Goal: Task Accomplishment & Management: Complete application form

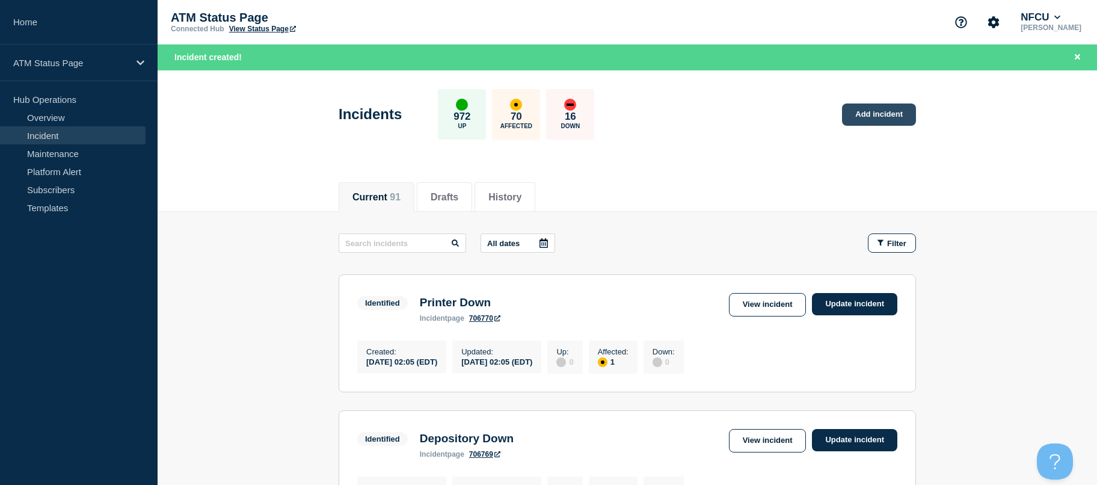
click at [858, 119] on link "Add incident" at bounding box center [879, 114] width 74 height 22
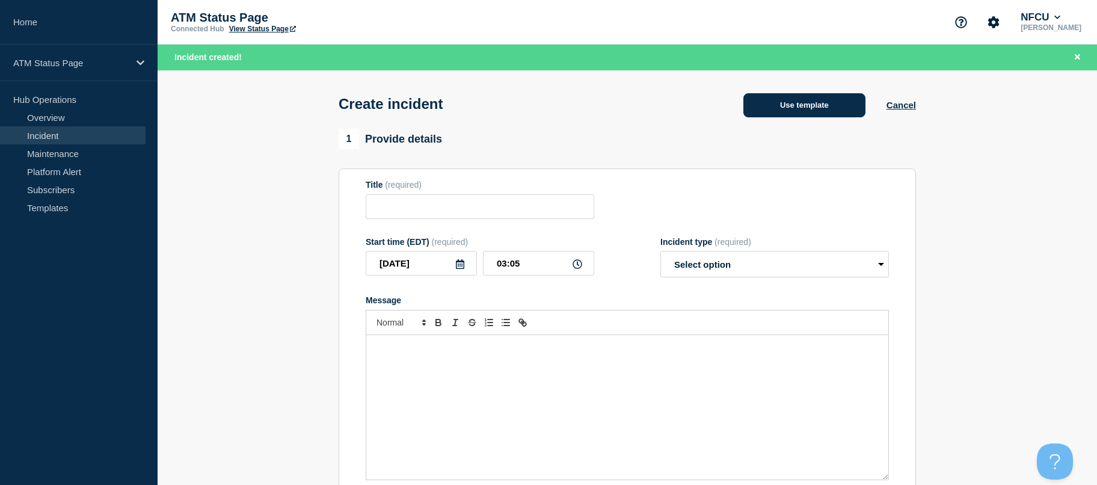
click at [816, 103] on button "Use template" at bounding box center [804, 105] width 122 height 24
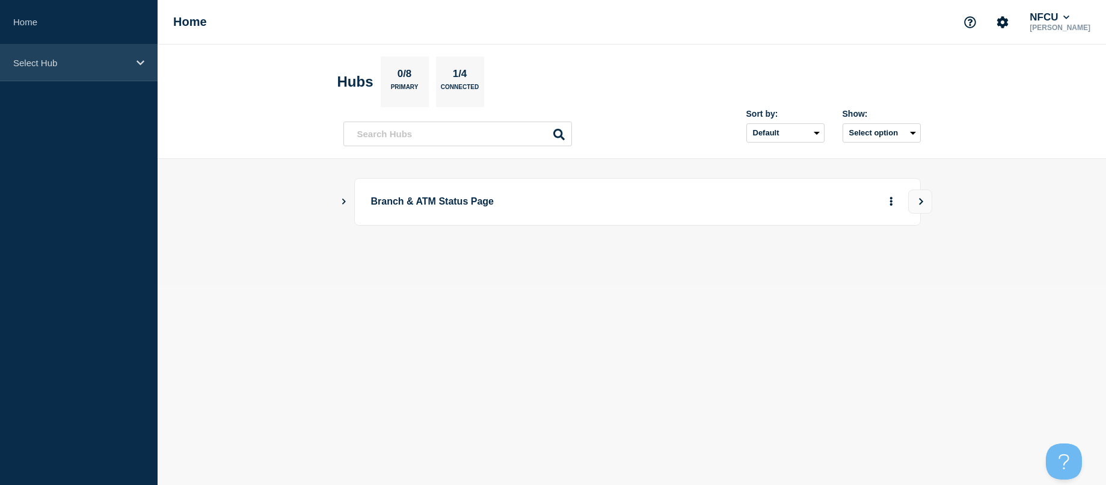
click at [118, 68] on div "Select Hub" at bounding box center [79, 62] width 158 height 37
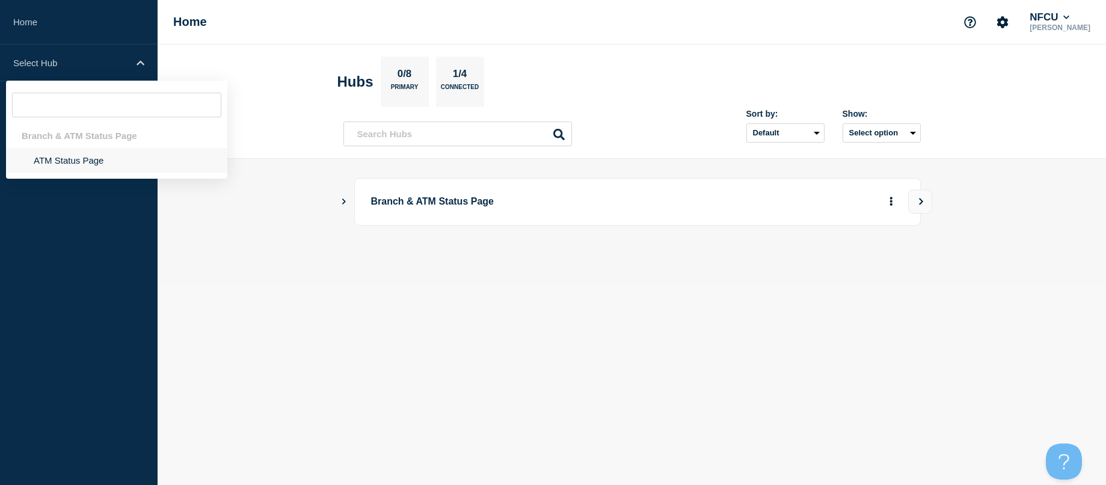
click at [100, 154] on li "ATM Status Page" at bounding box center [116, 160] width 221 height 25
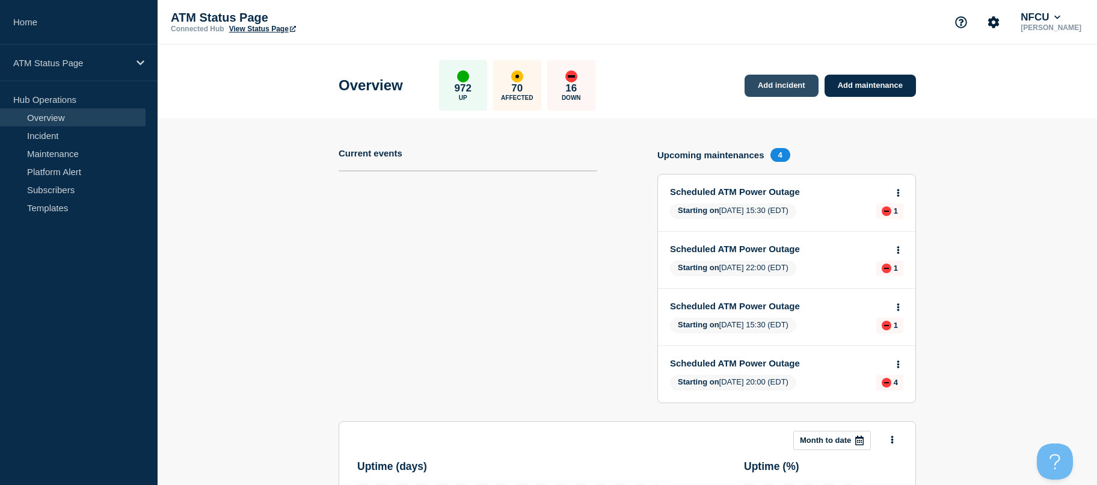
click at [791, 93] on link "Add incident" at bounding box center [781, 86] width 74 height 22
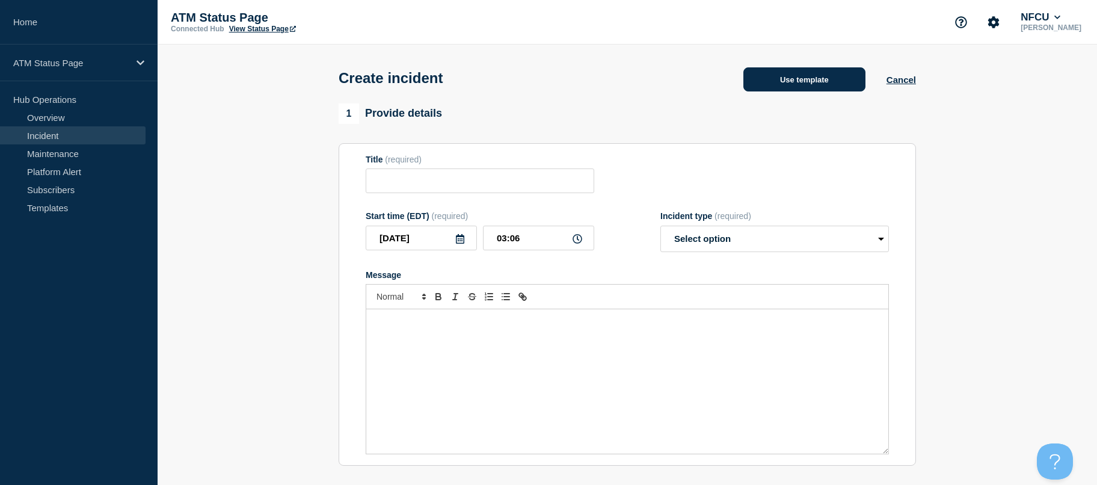
click at [757, 85] on button "Use template" at bounding box center [804, 79] width 122 height 24
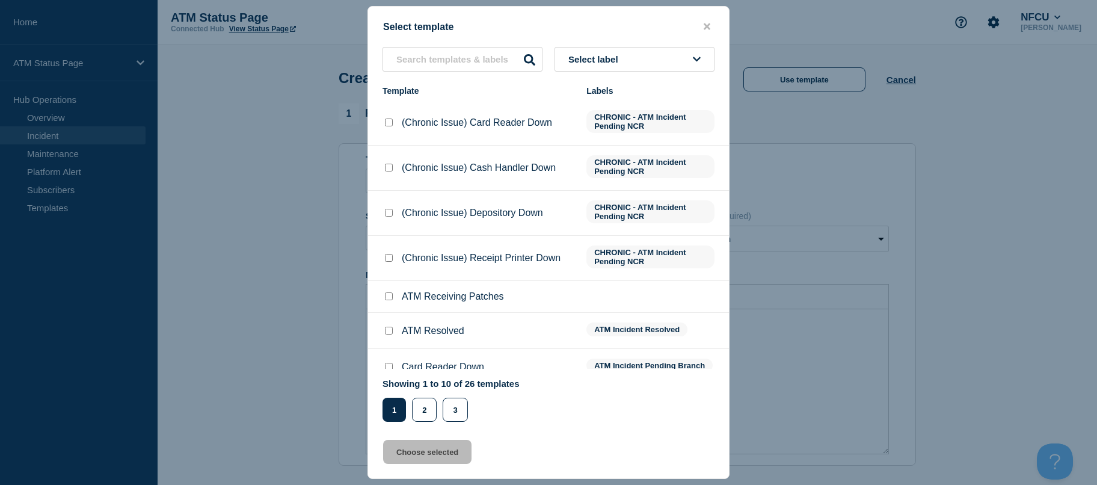
click at [608, 63] on span "Select label" at bounding box center [595, 59] width 55 height 10
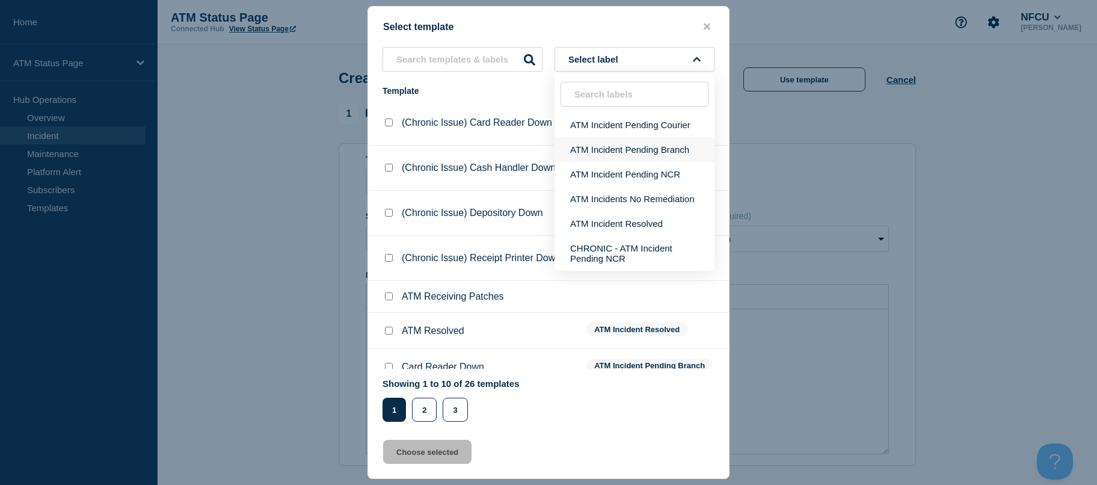
click at [605, 149] on button "ATM Incident Pending Branch" at bounding box center [634, 149] width 160 height 25
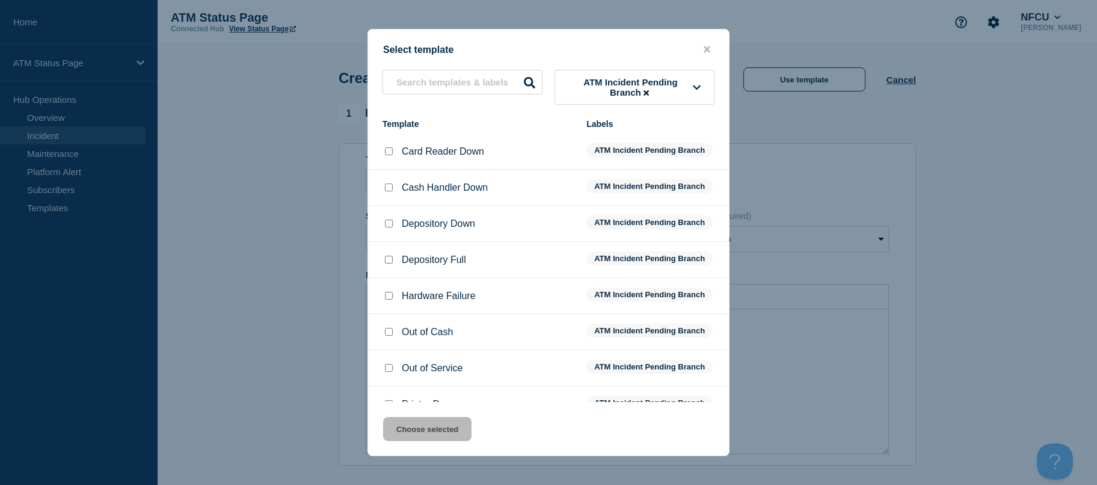
click at [389, 227] on input "Depository Down checkbox" at bounding box center [389, 223] width 8 height 8
checkbox input "true"
click at [432, 424] on button "Choose selected" at bounding box center [427, 429] width 88 height 24
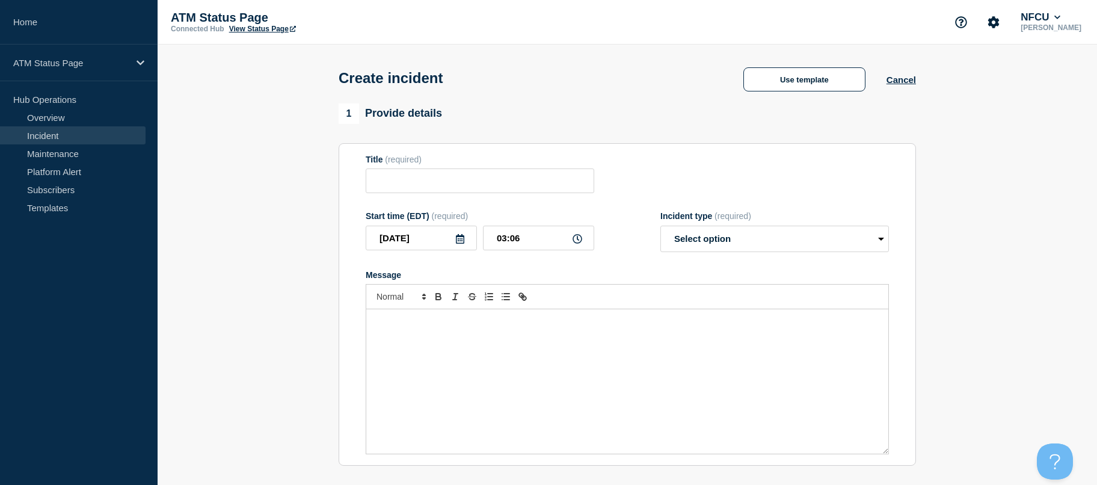
type input "Depository Down"
select select "identified"
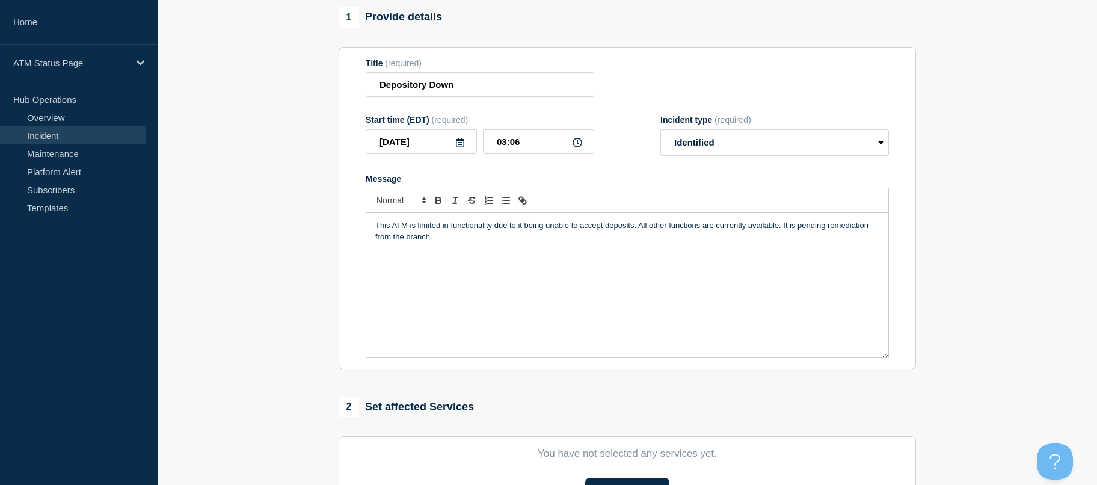
scroll to position [358, 0]
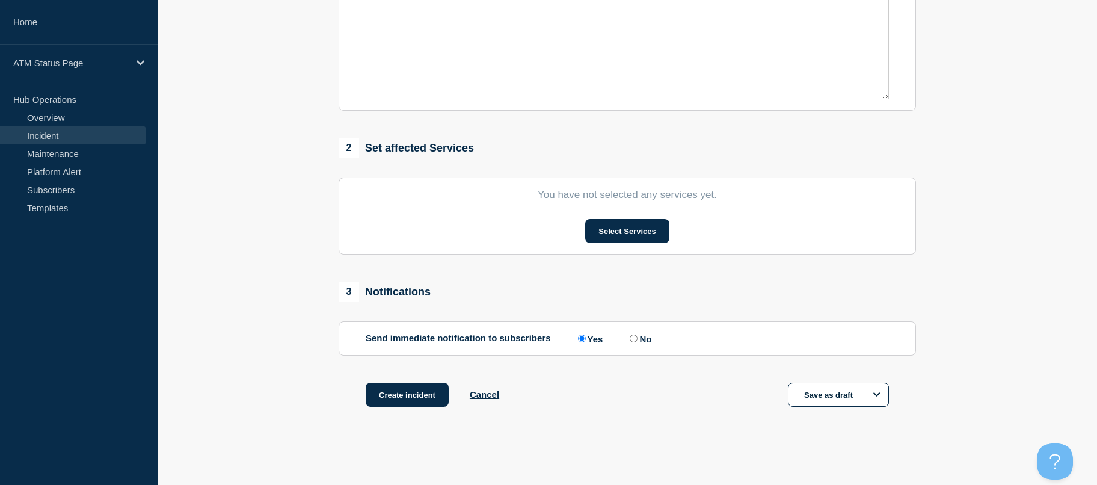
drag, startPoint x: 287, startPoint y: 206, endPoint x: 291, endPoint y: 343, distance: 136.5
click at [605, 227] on button "Select Services" at bounding box center [627, 231] width 84 height 24
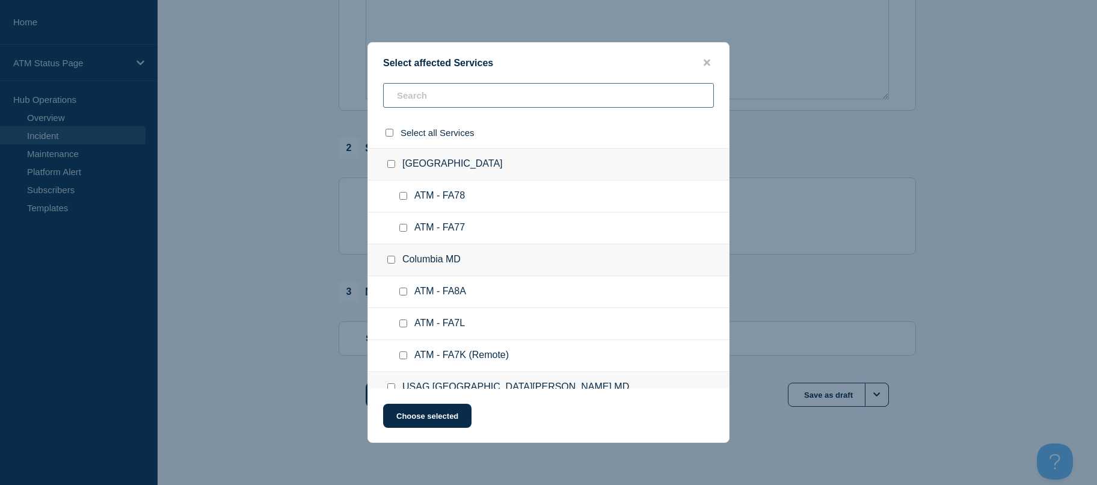
click at [433, 88] on input "text" at bounding box center [548, 95] width 331 height 25
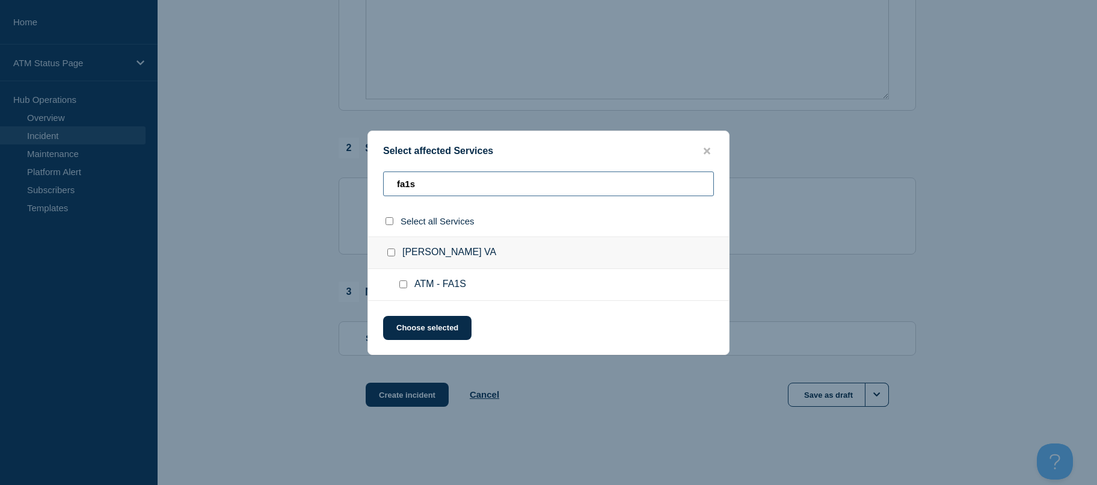
type input "fa1s"
click at [405, 286] on input "ATM - FA1S checkbox" at bounding box center [403, 284] width 8 height 8
checkbox input "true"
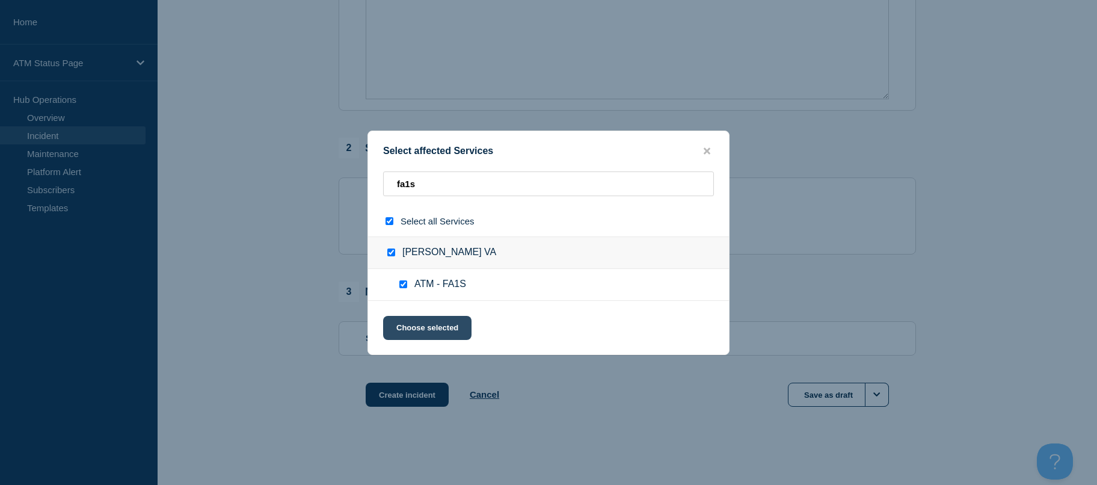
click at [412, 328] on button "Choose selected" at bounding box center [427, 328] width 88 height 24
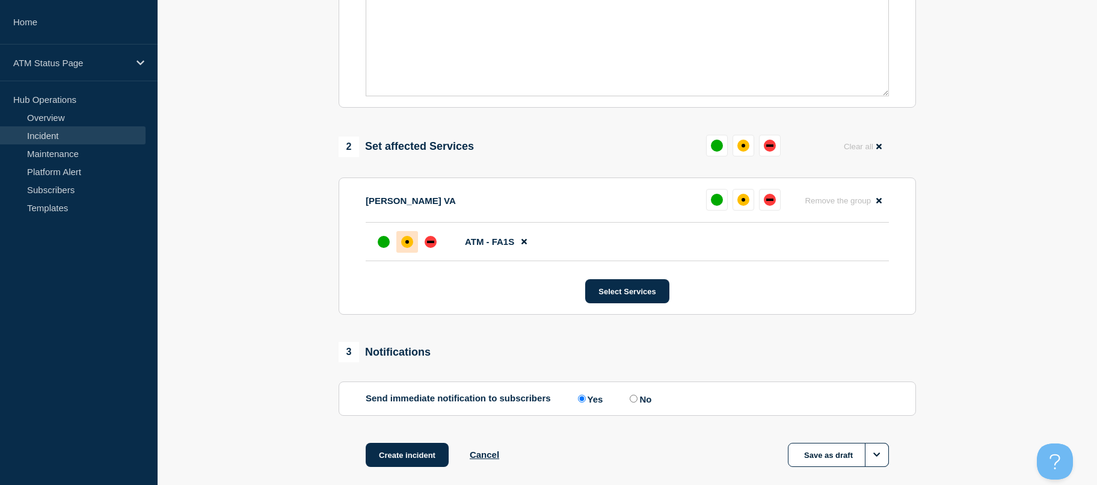
click at [406, 246] on div "affected" at bounding box center [407, 242] width 12 height 12
click at [406, 465] on button "Create incident" at bounding box center [407, 454] width 83 height 24
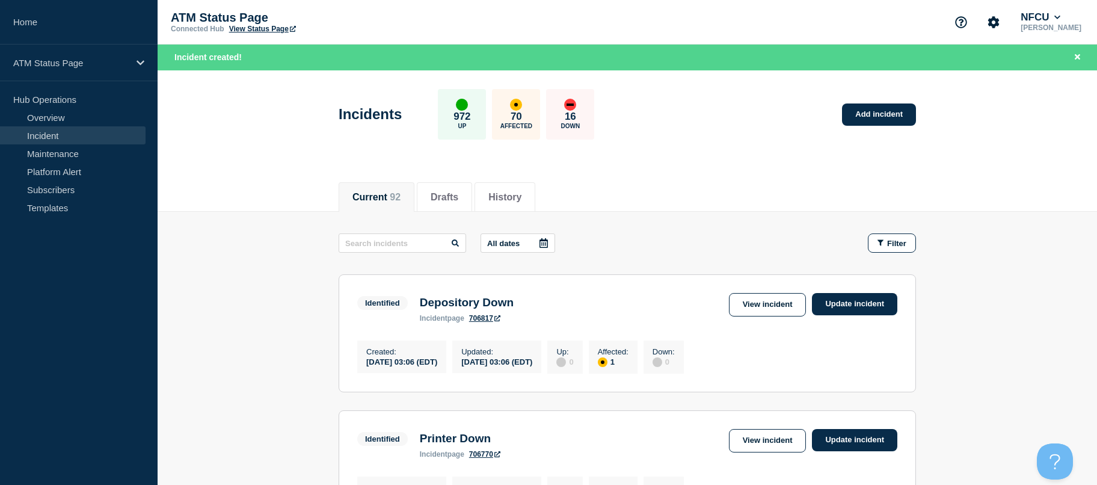
click at [346, 477] on section "Identified Printer Down incident page 706770 View incident Update incident Crea…" at bounding box center [626, 469] width 577 height 118
